Goal: Task Accomplishment & Management: Use online tool/utility

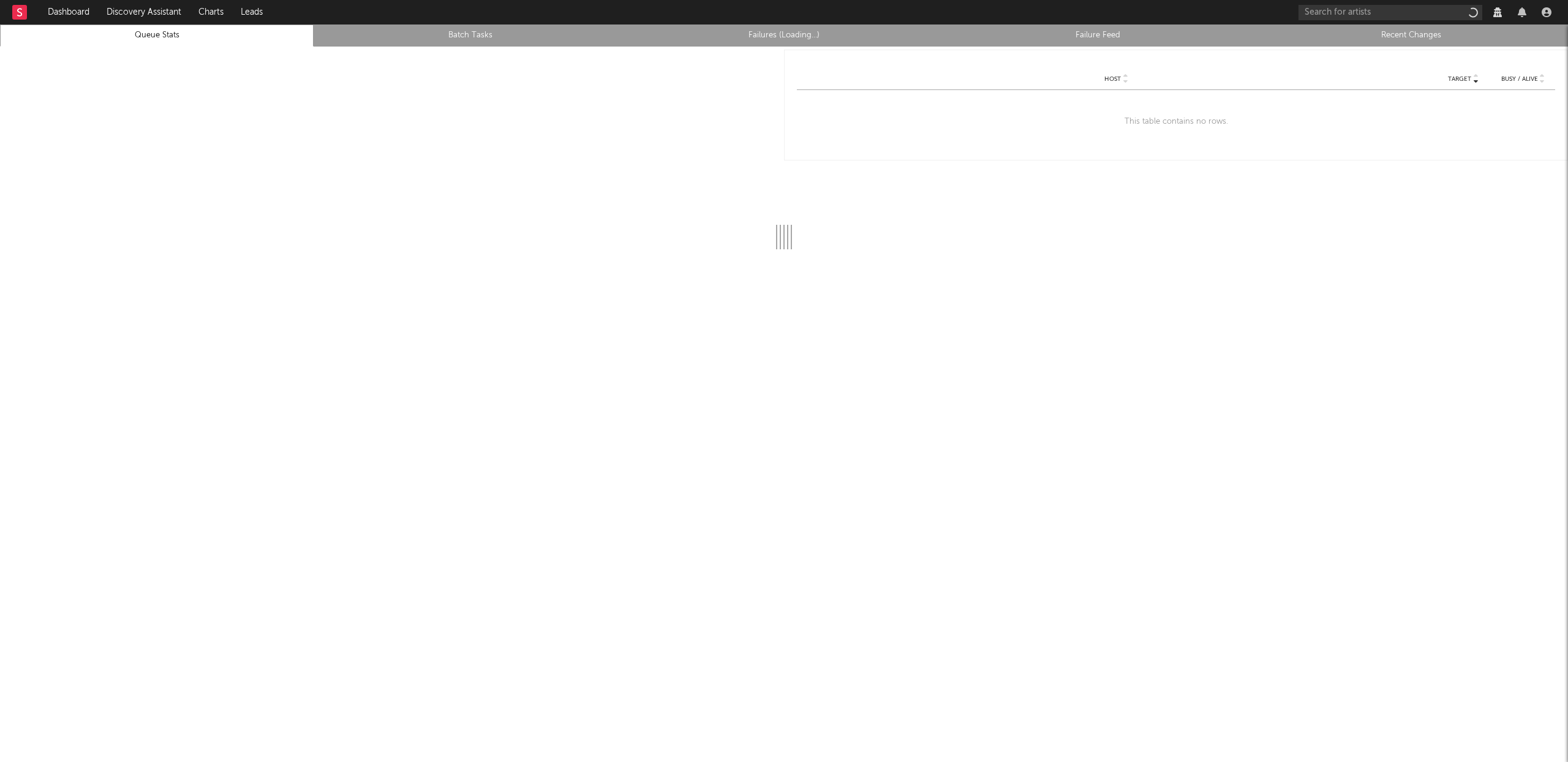
click at [1419, 35] on link "Recent Changes" at bounding box center [1411, 35] width 300 height 14
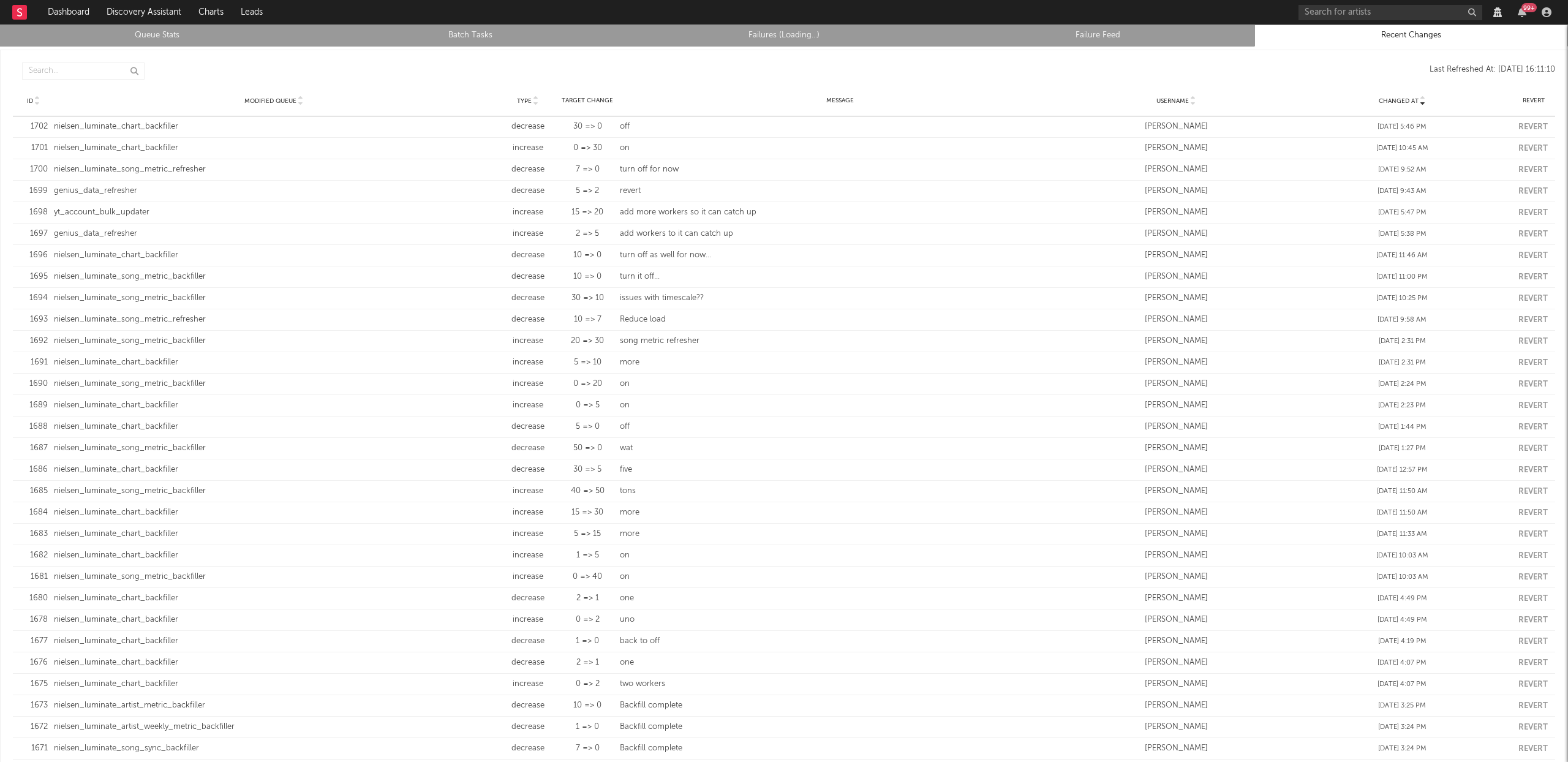
click at [142, 30] on link "Queue Stats" at bounding box center [156, 35] width 300 height 14
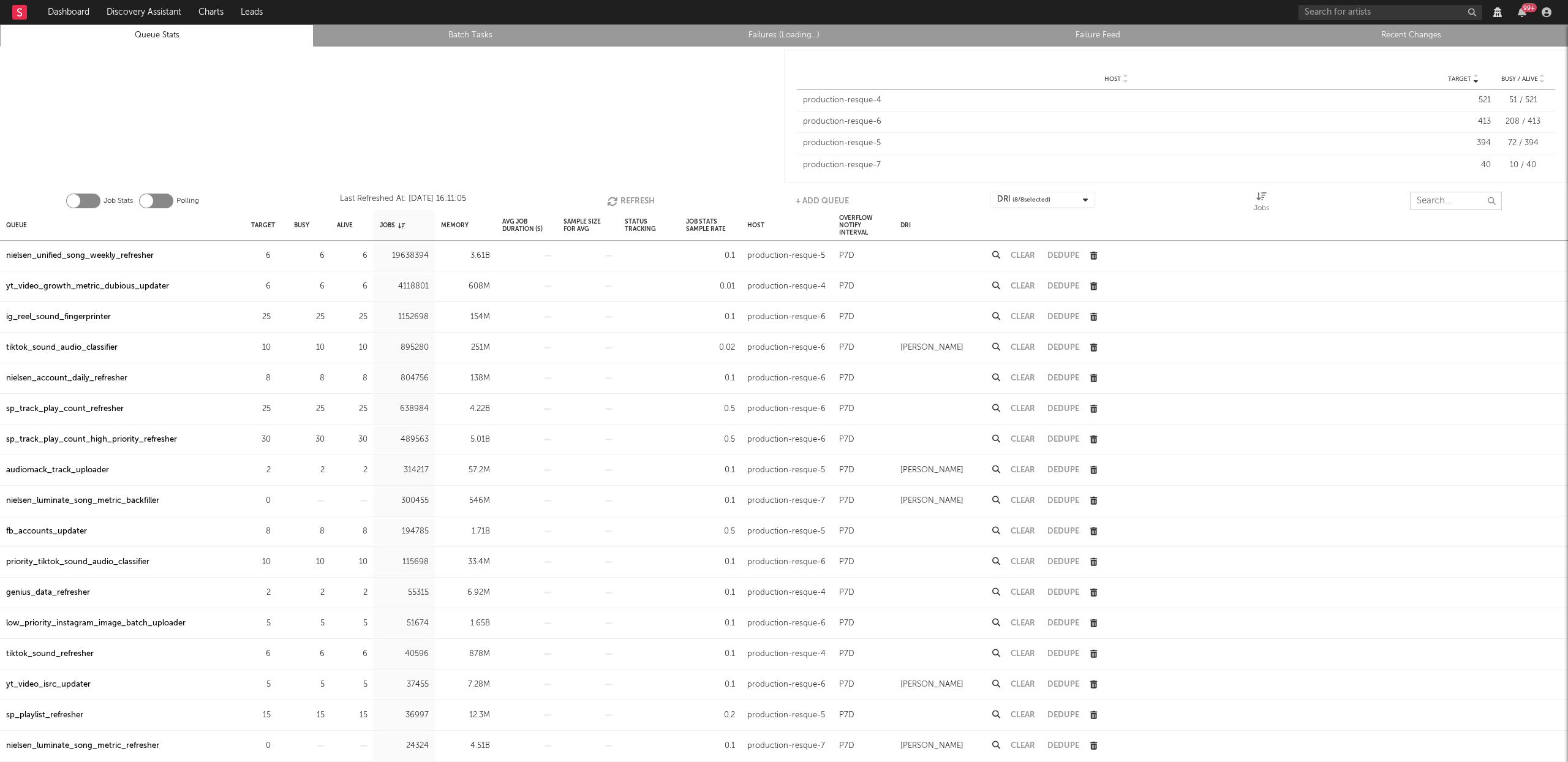
click at [1449, 199] on input "text" at bounding box center [1456, 201] width 92 height 18
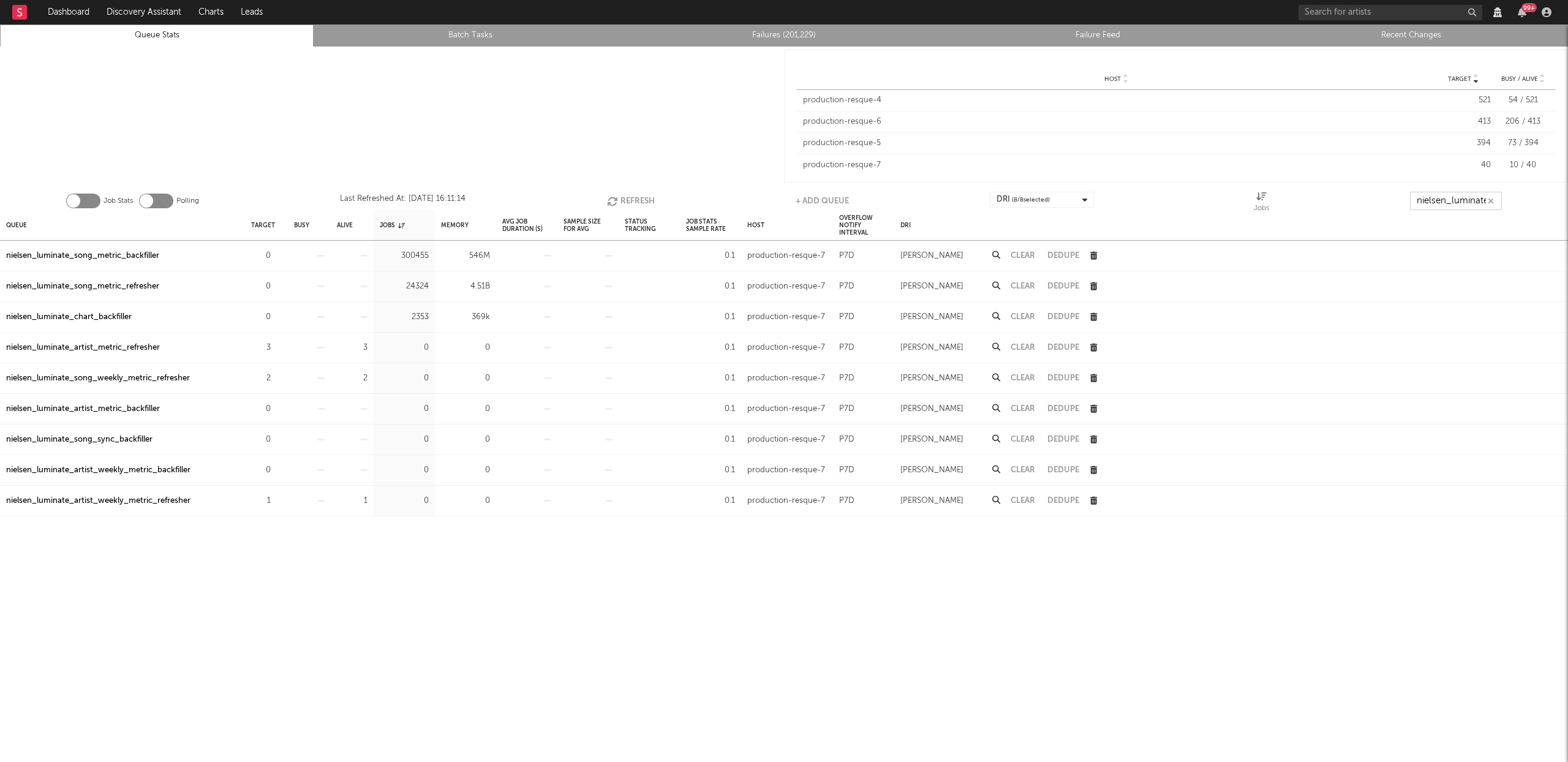
scroll to position [0, 2]
type input "nielsen_luminate"
click at [102, 346] on div "nielsen_luminate_artist_metric_refresher" at bounding box center [83, 348] width 154 height 14
click at [174, 377] on div "nielsen_luminate_song_weekly_metric_refresher" at bounding box center [98, 379] width 184 height 14
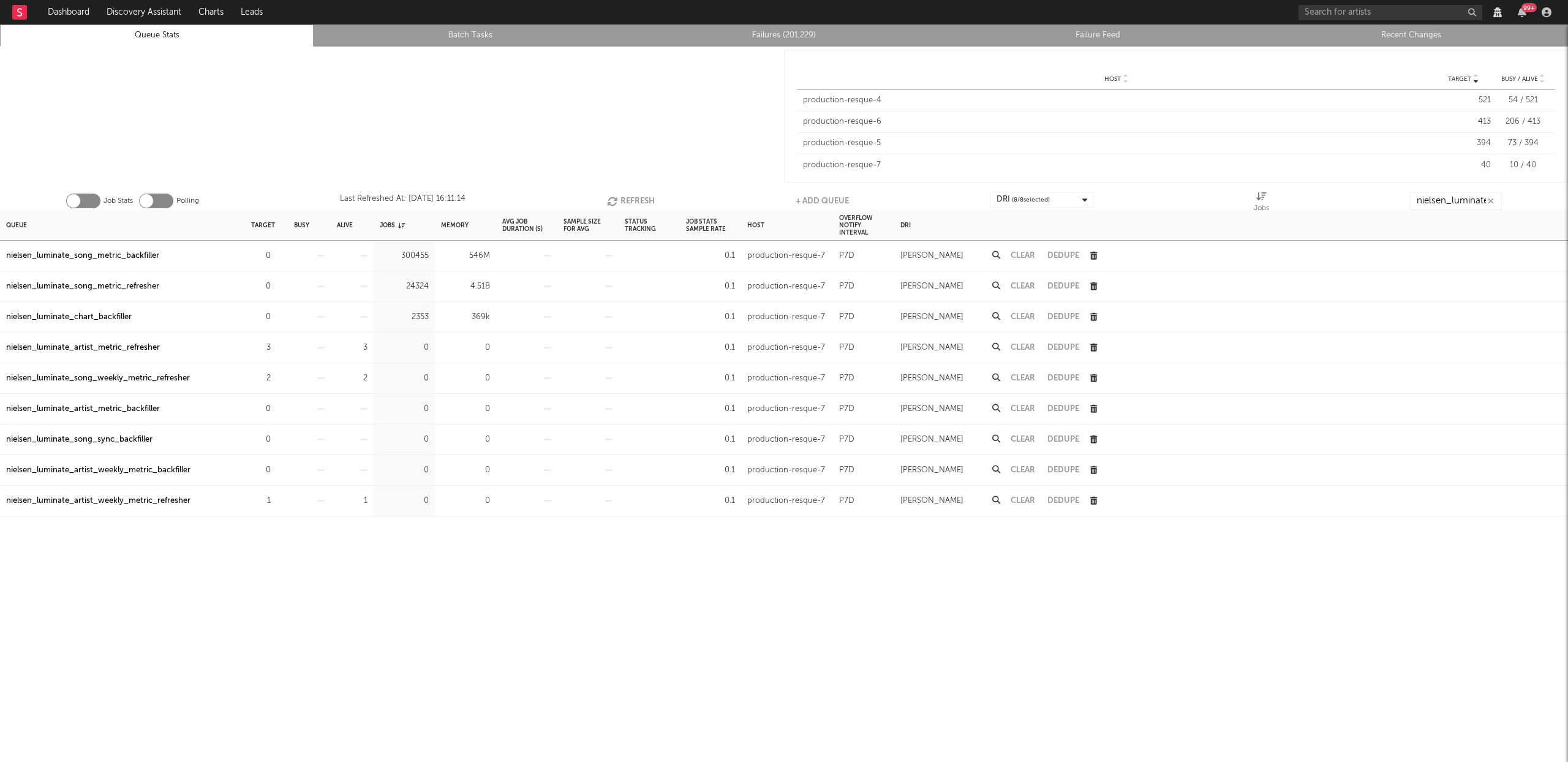
click at [301, 652] on div "Queue Target Busy Alive Jobs Memory Avg Job Duration (s) Sample Size For Avg St…" at bounding box center [784, 486] width 1568 height 552
click at [277, 376] on icon "button" at bounding box center [278, 379] width 8 height 8
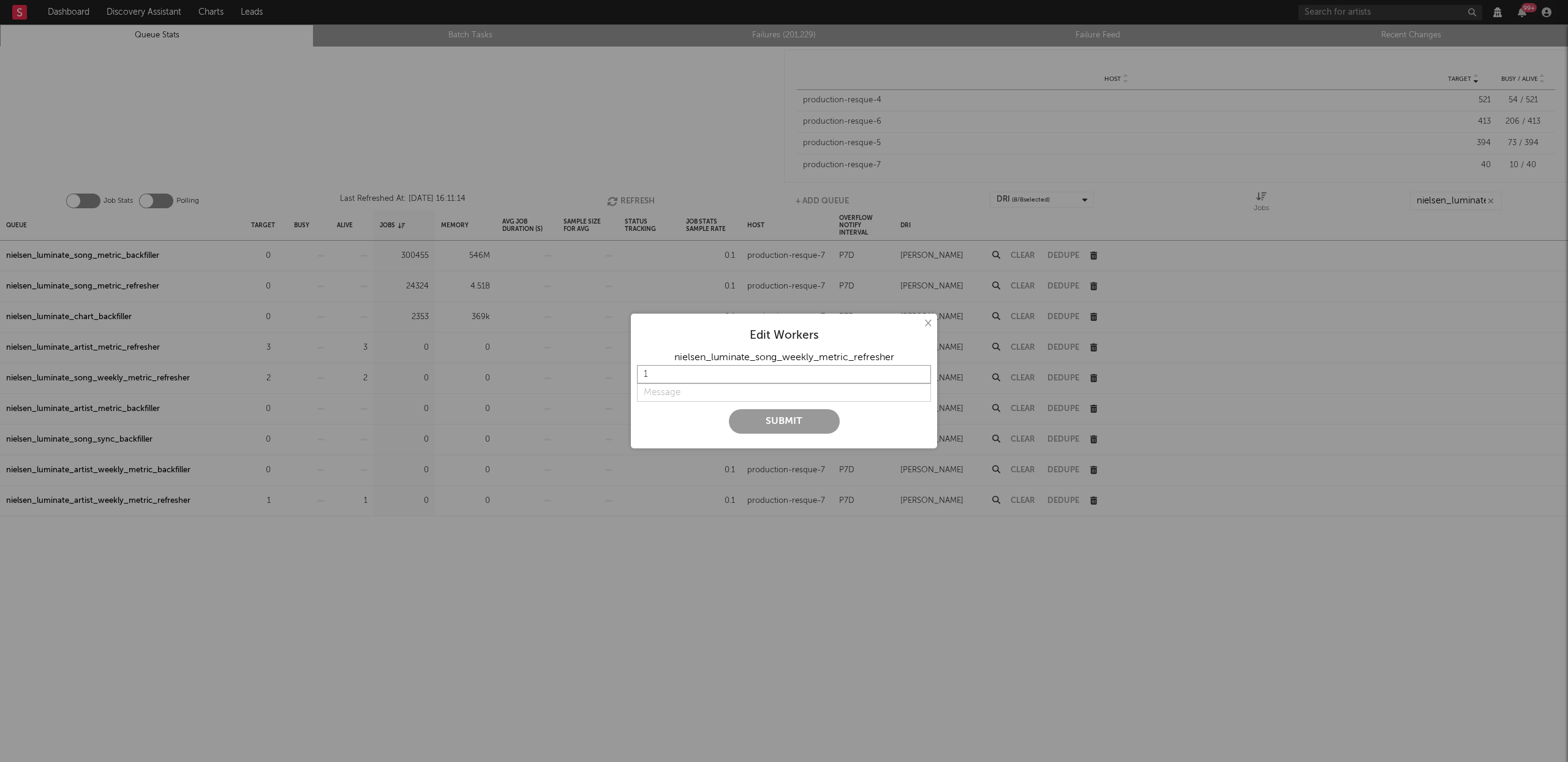
click at [921, 379] on input "1" at bounding box center [784, 374] width 294 height 18
type input "0"
click at [921, 379] on input "0" at bounding box center [784, 374] width 294 height 18
click at [708, 393] on input "string" at bounding box center [784, 392] width 294 height 18
type input "c"
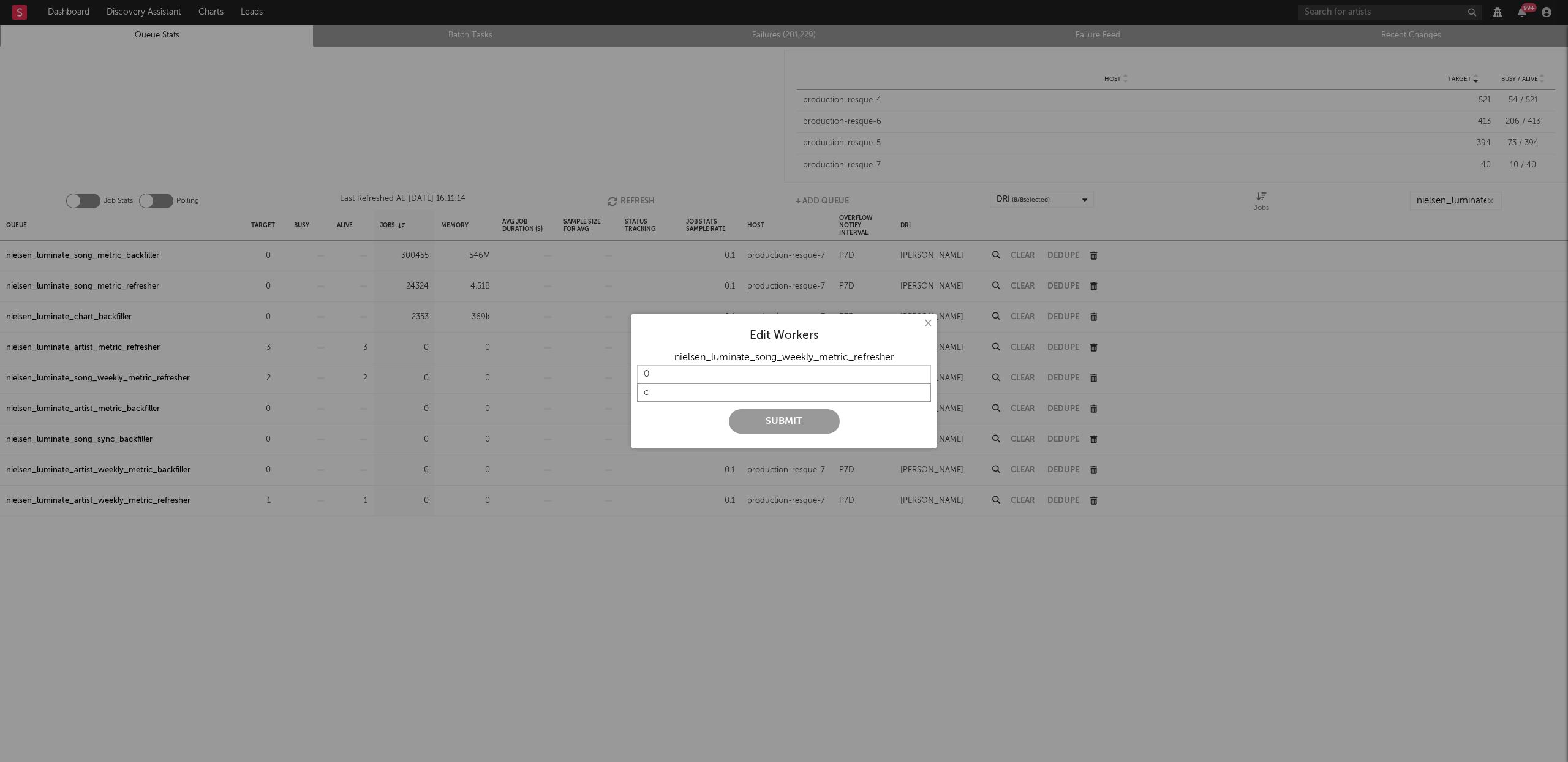
type input "c"
type input "t"
click at [766, 393] on input "string" at bounding box center [784, 392] width 294 height 18
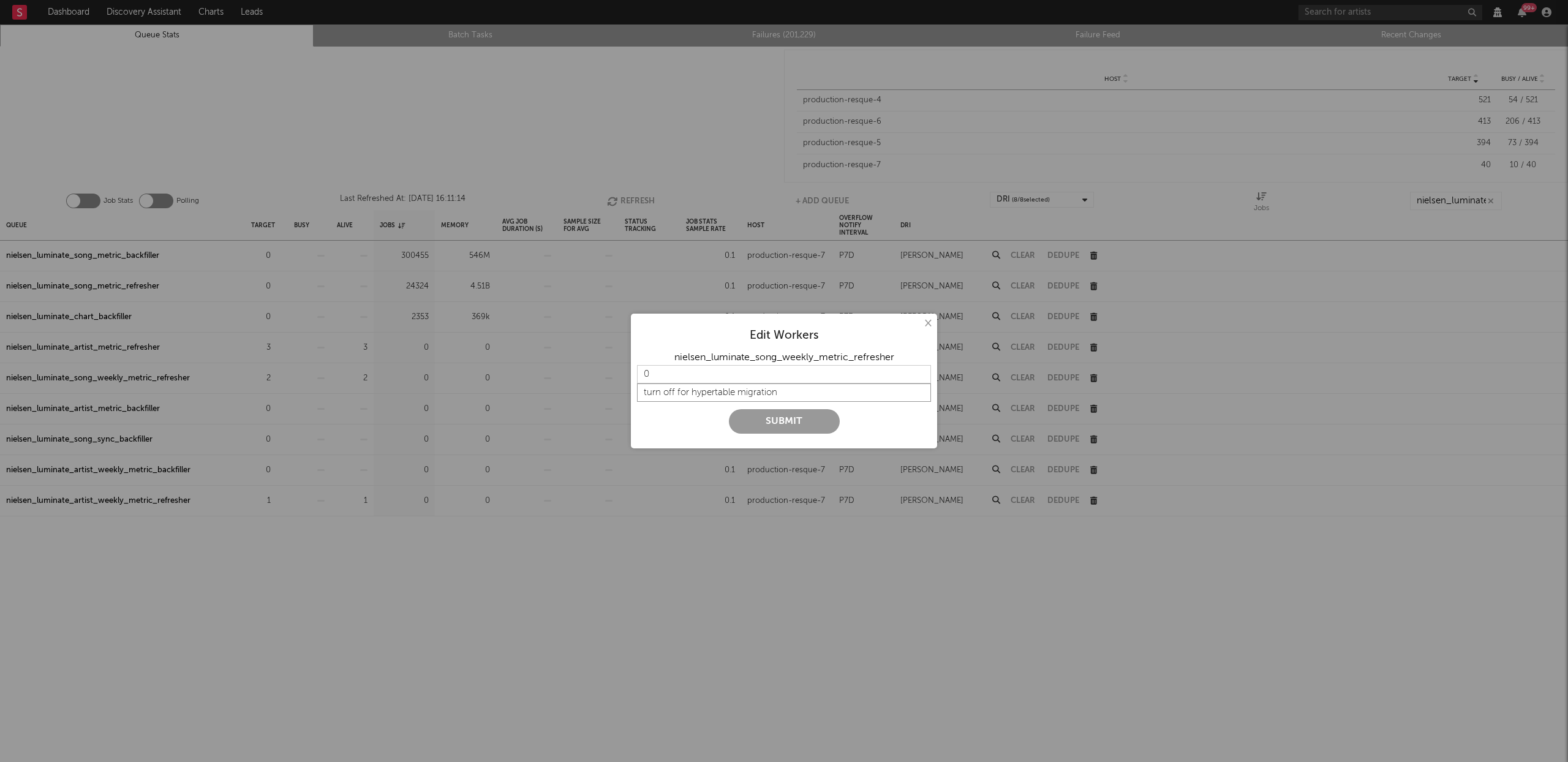
type input "turn off for hypertable migration"
click at [772, 422] on button "Submit" at bounding box center [784, 421] width 111 height 25
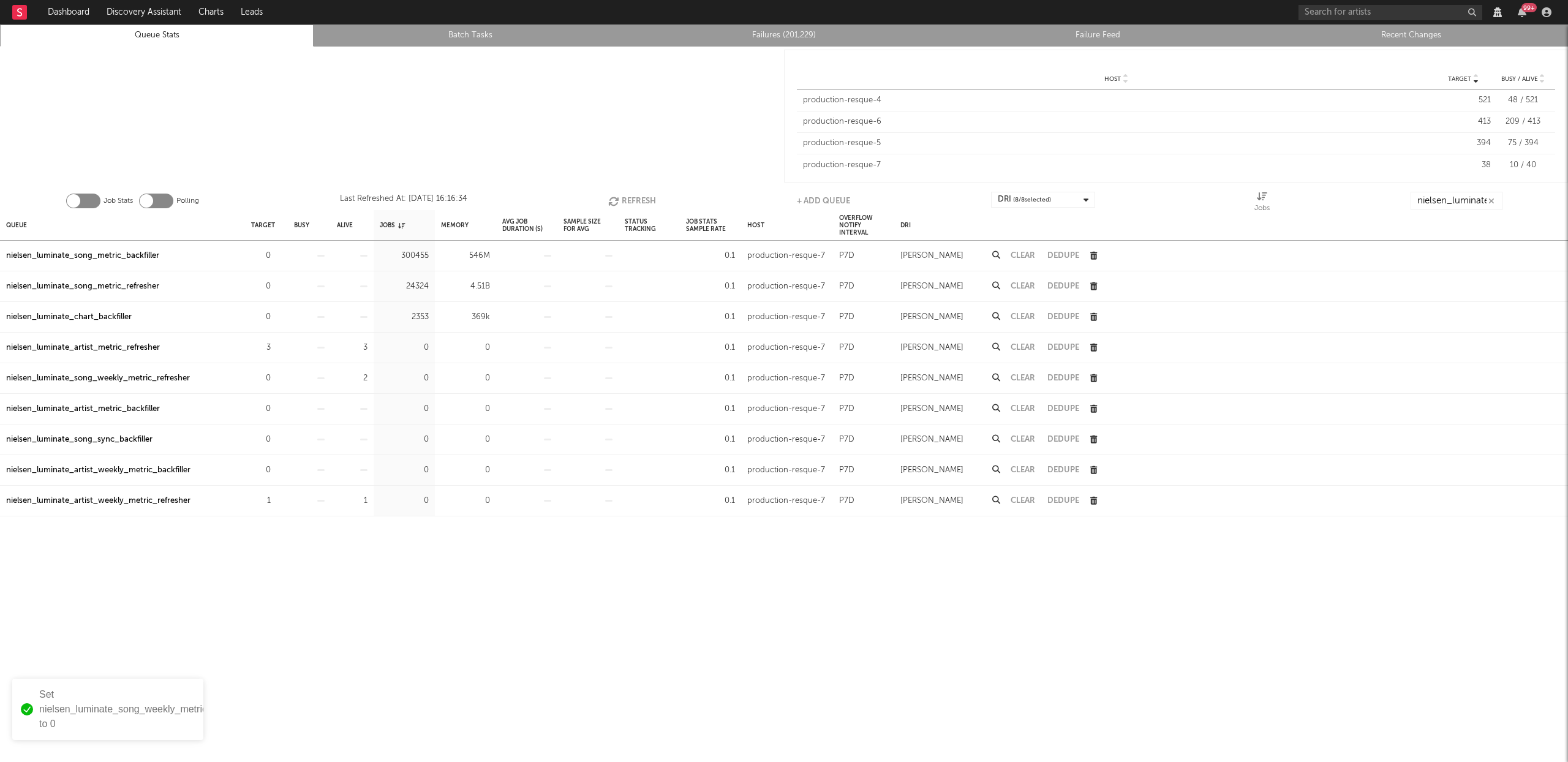
click at [1412, 38] on link "Recent Changes" at bounding box center [1411, 35] width 300 height 14
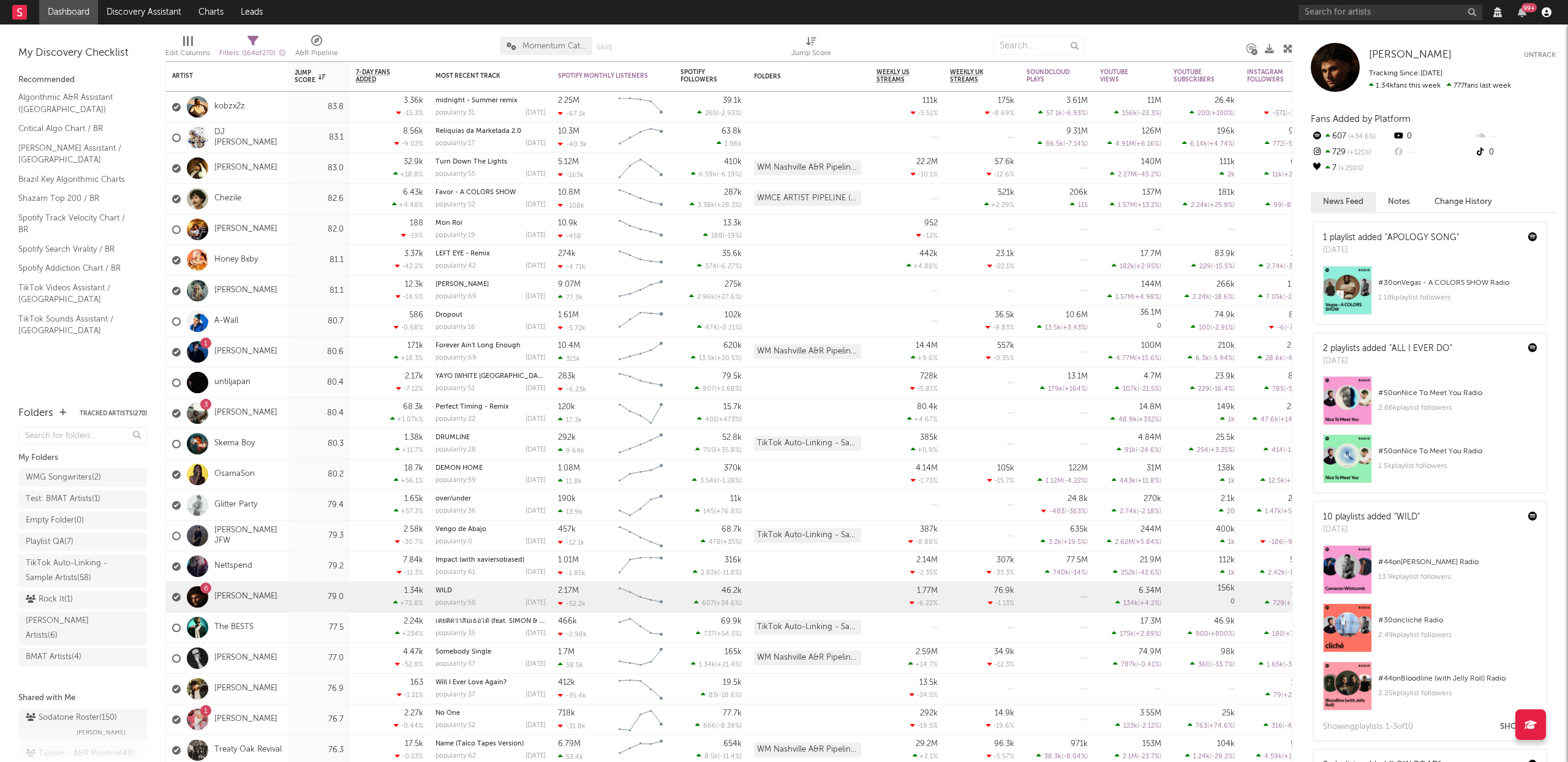
click at [1544, 10] on icon "button" at bounding box center [1546, 12] width 10 height 10
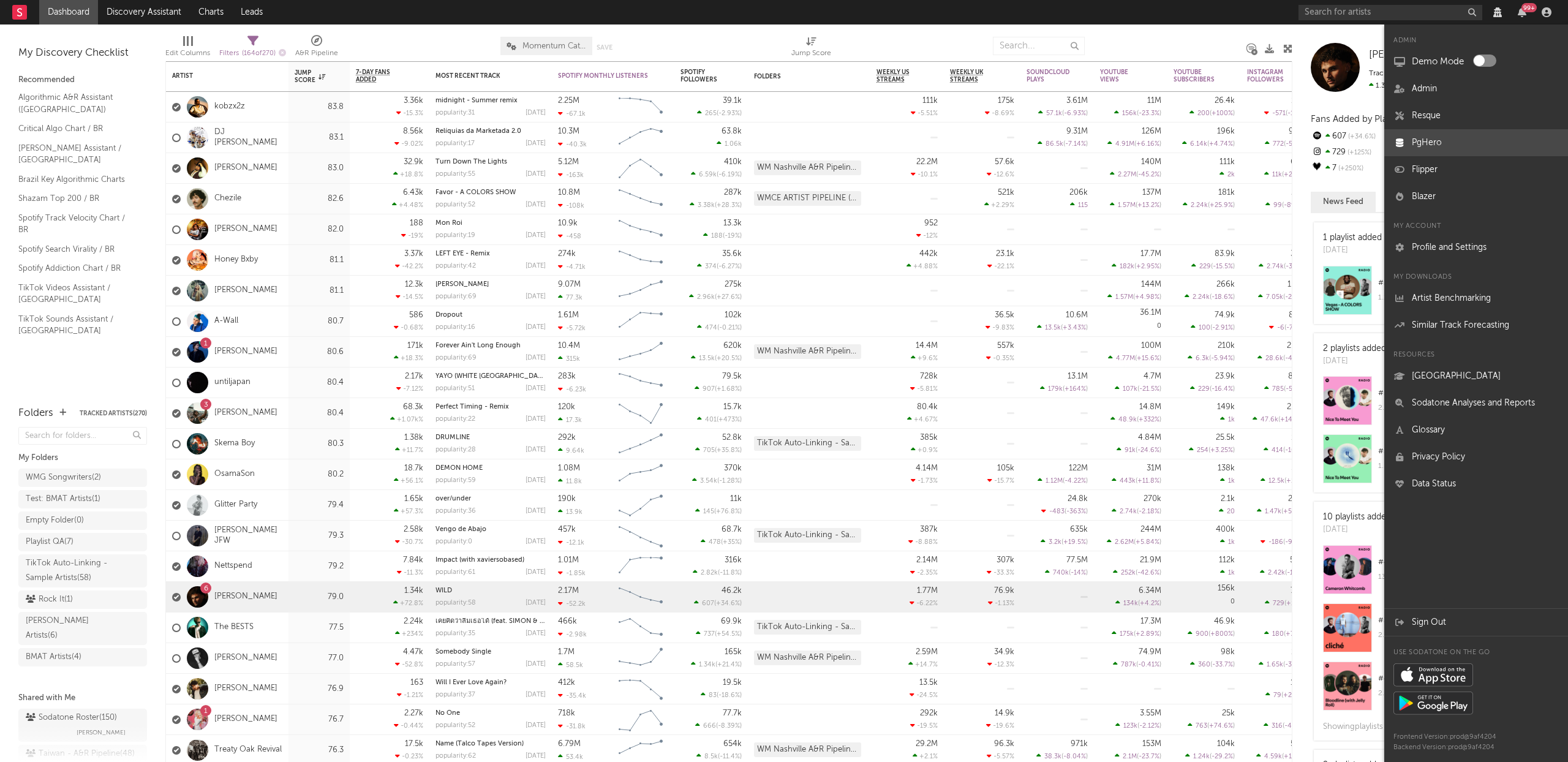
click at [1430, 135] on link "PgHero" at bounding box center [1477, 142] width 184 height 27
